Goal: Task Accomplishment & Management: Manage account settings

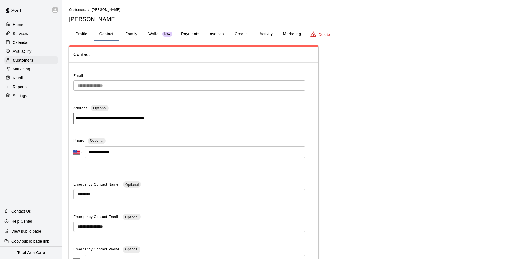
select select "**"
click at [17, 40] on p "Calendar" at bounding box center [21, 43] width 16 height 6
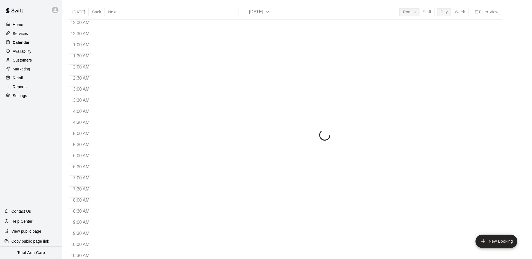
scroll to position [287, 0]
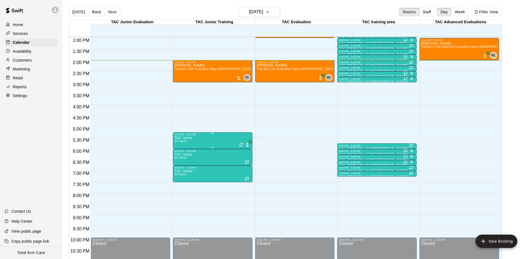
click at [179, 152] on img "edit" at bounding box center [180, 155] width 6 height 6
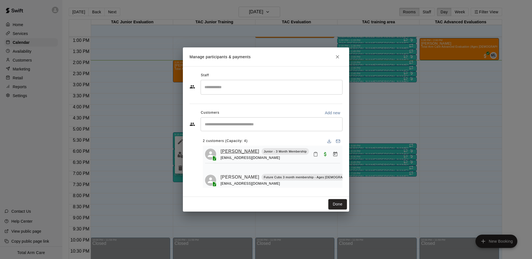
scroll to position [3, 0]
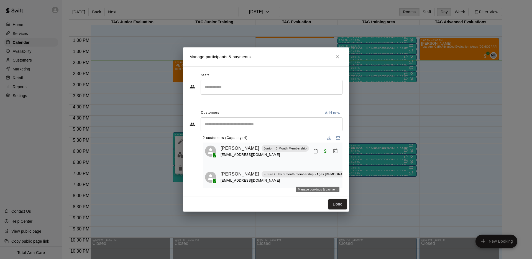
click at [368, 184] on icon "Manage bookings & payment" at bounding box center [371, 187] width 6 height 6
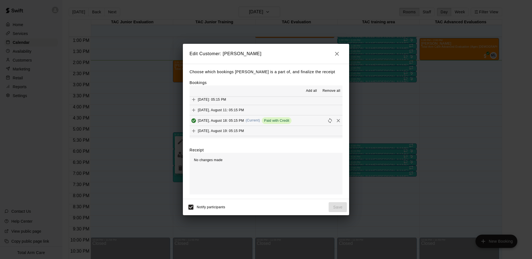
scroll to position [179, 0]
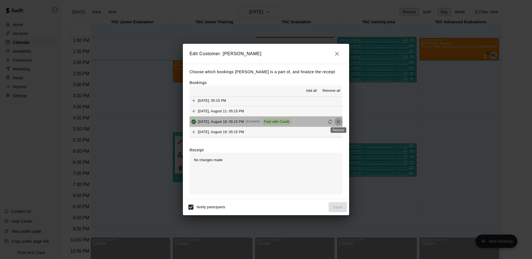
click at [341, 122] on icon "Remove" at bounding box center [339, 122] width 6 height 6
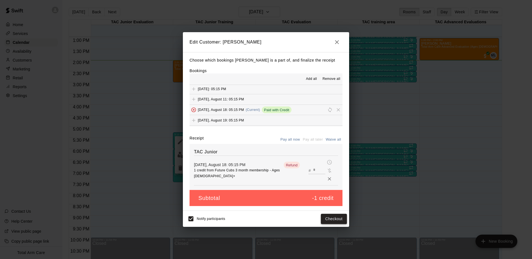
click at [337, 217] on button "Checkout" at bounding box center [334, 219] width 26 height 10
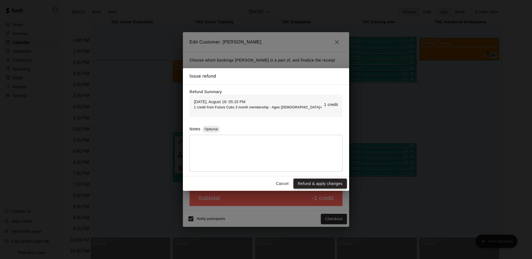
click at [319, 182] on button "Refund & apply changes" at bounding box center [321, 184] width 54 height 10
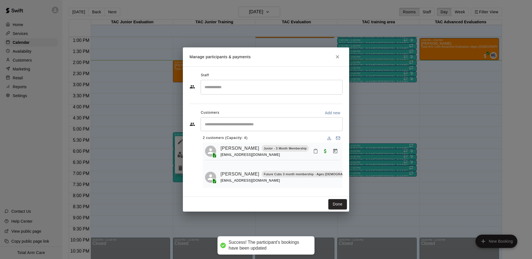
scroll to position [0, 0]
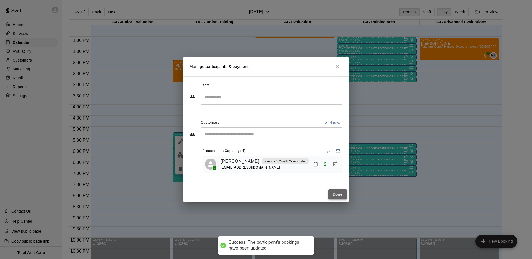
click at [336, 195] on button "Done" at bounding box center [338, 194] width 19 height 10
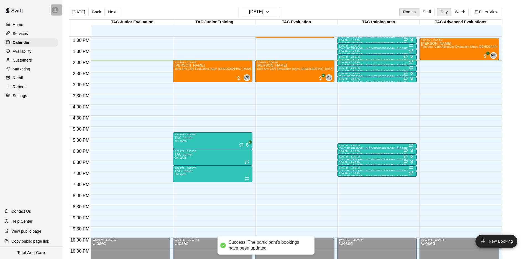
click at [53, 11] on icon at bounding box center [55, 9] width 5 height 5
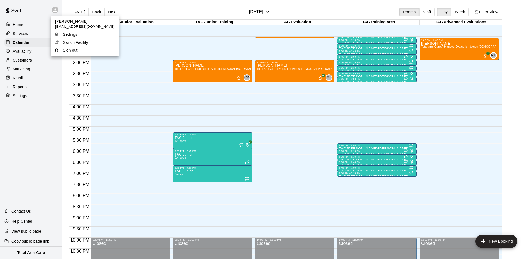
click at [68, 40] on p "Switch Facility" at bounding box center [75, 43] width 25 height 6
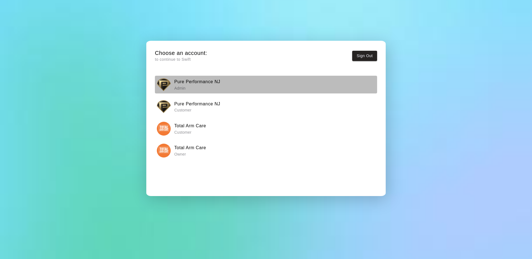
click at [165, 82] on img "button" at bounding box center [164, 85] width 14 height 14
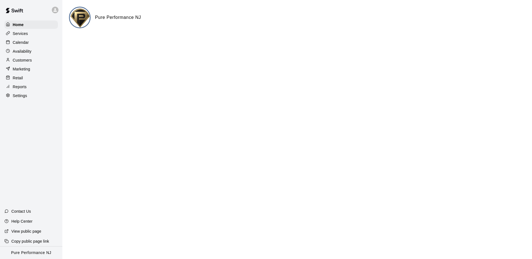
click at [19, 40] on p "Calendar" at bounding box center [21, 43] width 16 height 6
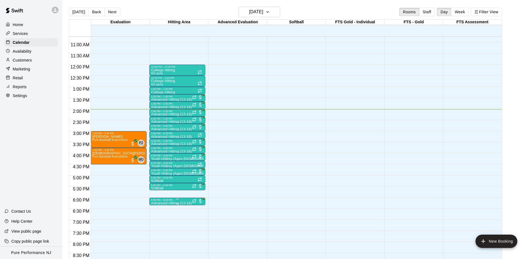
scroll to position [238, 0]
click at [178, 174] on p "Youth Hitting (Ages [DEMOGRAPHIC_DATA])" at bounding box center [177, 174] width 53 height 0
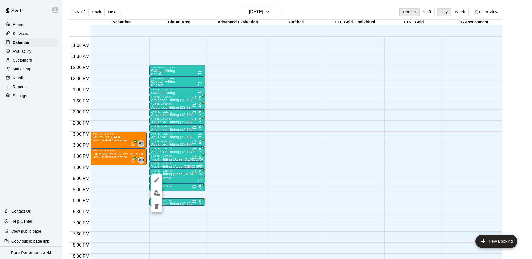
click at [154, 192] on img "edit" at bounding box center [157, 193] width 6 height 6
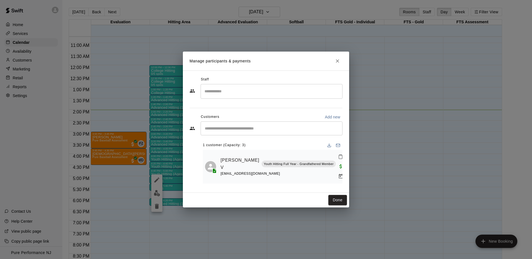
click at [337, 63] on icon "Close" at bounding box center [337, 60] width 3 height 3
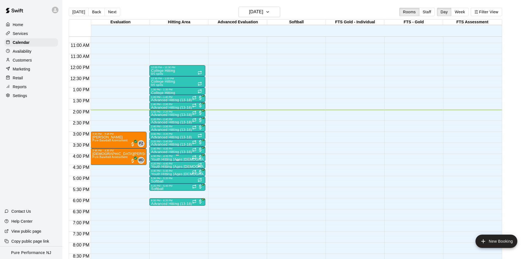
click at [177, 156] on div "4:00 PM – 4:20 PM" at bounding box center [177, 156] width 53 height 3
click at [158, 172] on img "edit" at bounding box center [157, 173] width 6 height 6
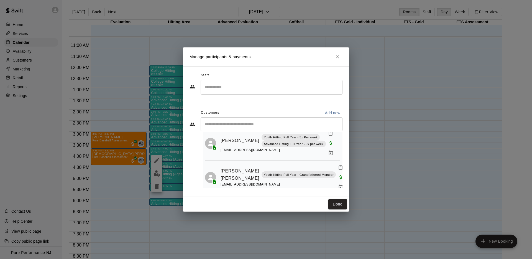
scroll to position [0, 0]
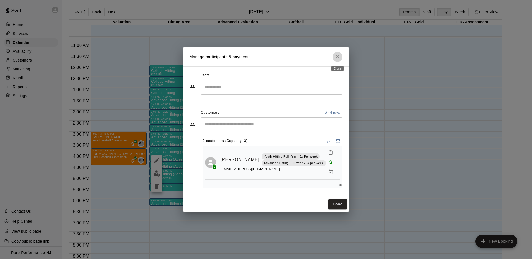
click at [341, 54] on button "Close" at bounding box center [338, 57] width 10 height 10
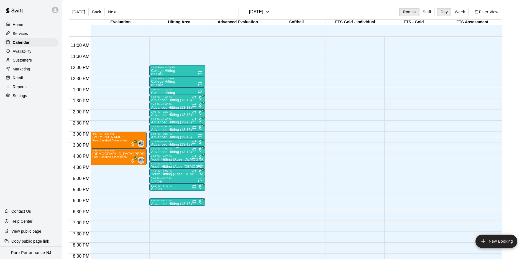
click at [172, 150] on div "3:40 PM – 4:00 PM" at bounding box center [177, 148] width 53 height 3
click at [156, 169] on img "edit" at bounding box center [157, 166] width 6 height 6
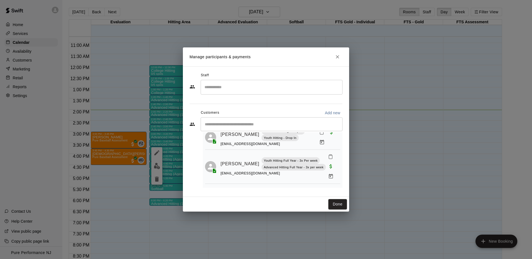
scroll to position [28, 0]
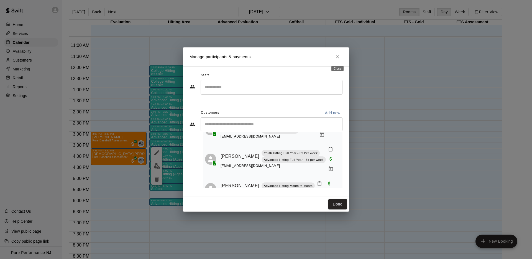
click at [342, 55] on button "Close" at bounding box center [338, 57] width 10 height 10
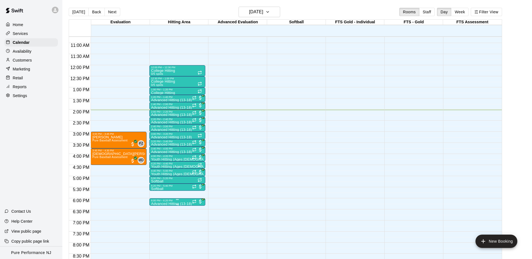
click at [169, 204] on p "Advanced Hitting (13-18)" at bounding box center [171, 204] width 41 height 0
click at [156, 224] on img "edit" at bounding box center [157, 223] width 6 height 6
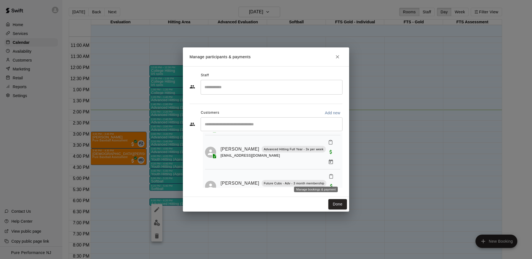
click at [330, 194] on icon "Manage bookings & payment" at bounding box center [332, 196] width 4 height 5
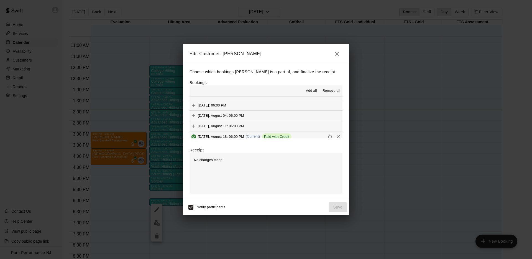
scroll to position [52, 0]
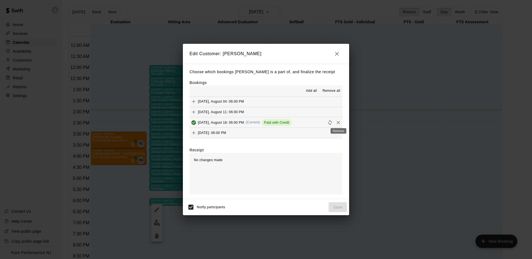
click at [339, 124] on icon "Remove" at bounding box center [339, 123] width 6 height 6
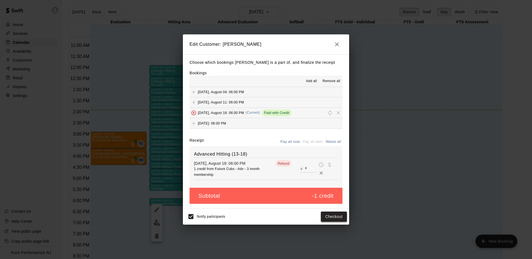
click at [331, 219] on button "Checkout" at bounding box center [334, 217] width 26 height 10
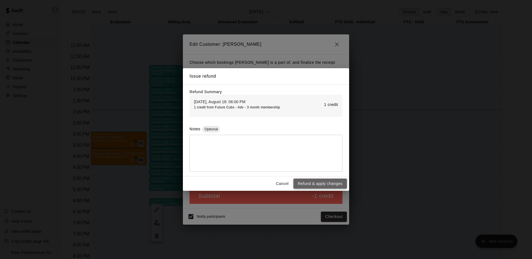
click at [316, 183] on button "Refund & apply changes" at bounding box center [321, 184] width 54 height 10
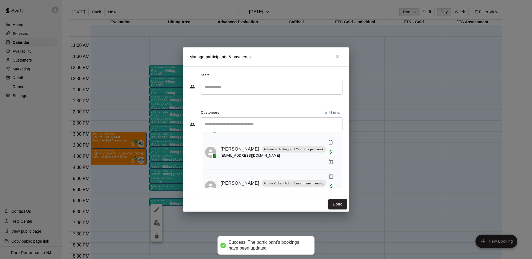
scroll to position [3, 0]
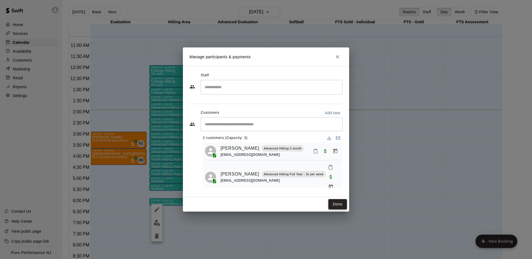
drag, startPoint x: 340, startPoint y: 202, endPoint x: 330, endPoint y: 204, distance: 9.5
click at [340, 202] on button "Done" at bounding box center [338, 204] width 19 height 10
